Goal: Navigation & Orientation: Find specific page/section

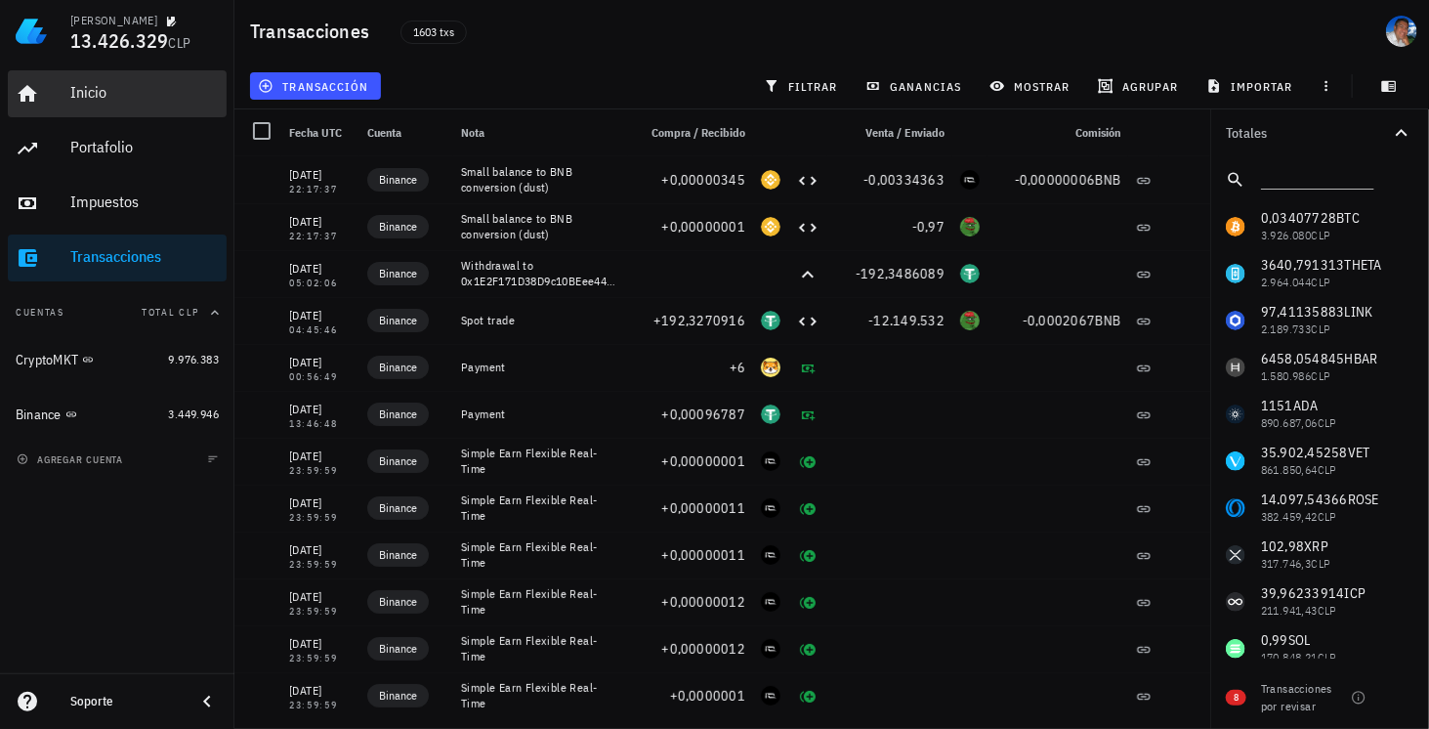
click at [110, 103] on div "Inicio" at bounding box center [144, 93] width 149 height 44
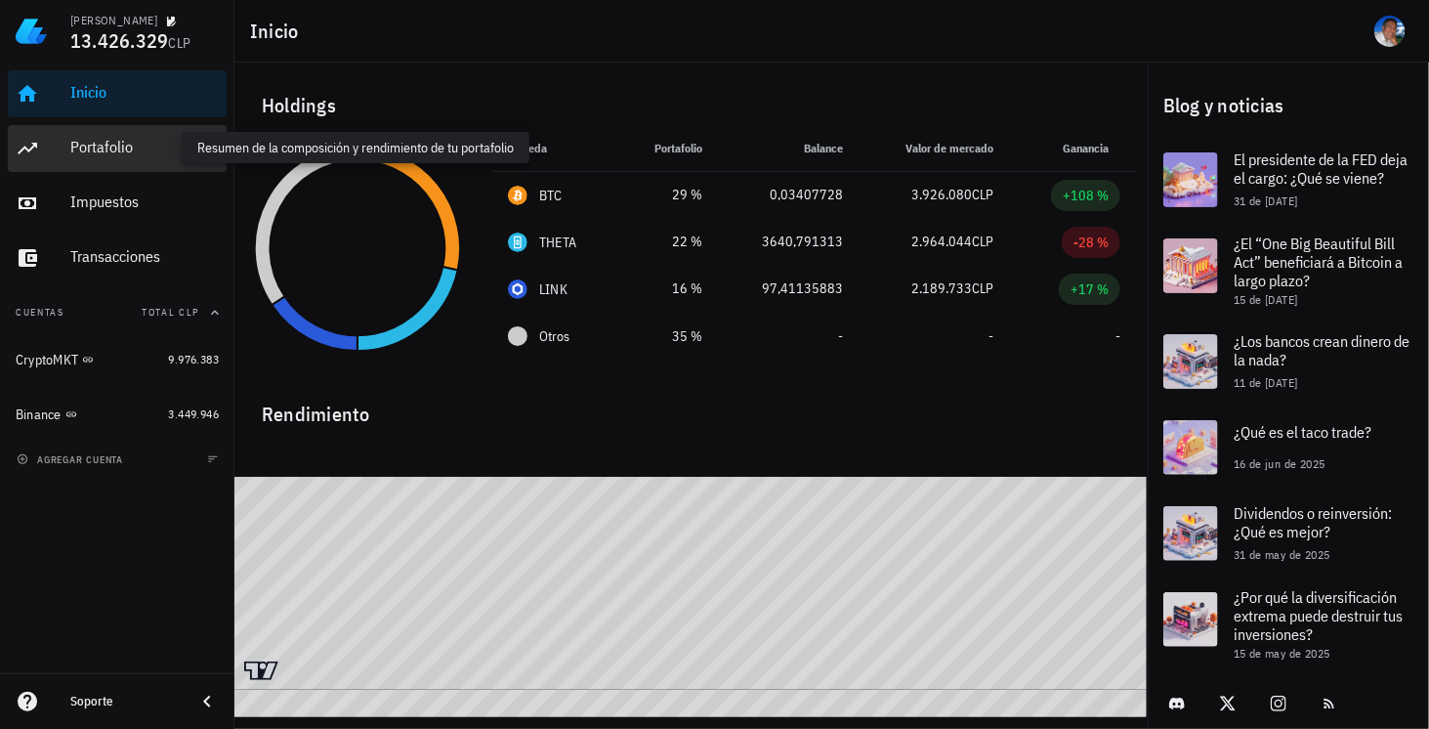
click at [106, 145] on div "Portafolio" at bounding box center [144, 147] width 149 height 19
